Goal: Navigation & Orientation: Find specific page/section

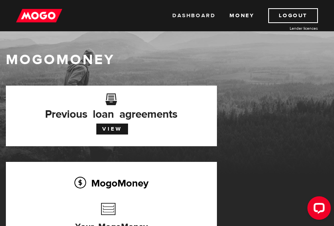
click at [196, 16] on link "Dashboard" at bounding box center [193, 15] width 43 height 15
click at [113, 126] on link "View" at bounding box center [112, 129] width 32 height 11
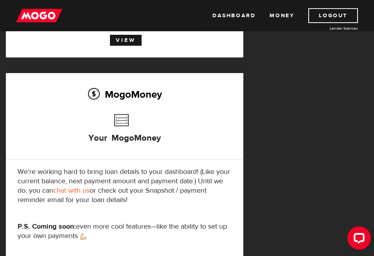
scroll to position [120, 0]
